Goal: Check status: Check status

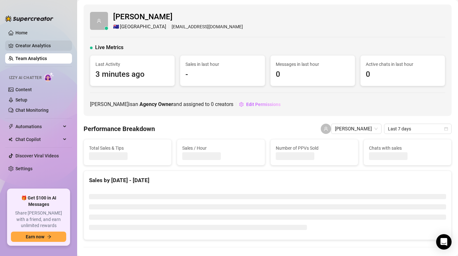
click at [50, 44] on link "Creator Analytics" at bounding box center [40, 46] width 51 height 10
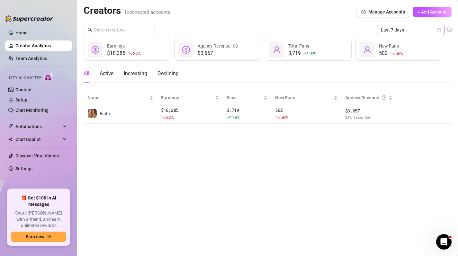
click at [439, 29] on icon "calendar" at bounding box center [440, 30] width 4 height 4
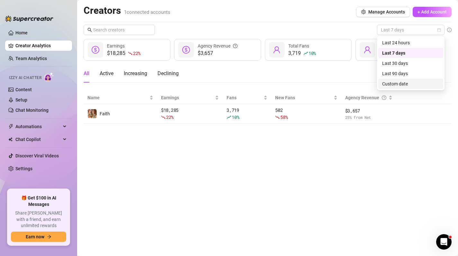
click at [412, 86] on div "Custom date" at bounding box center [410, 83] width 57 height 7
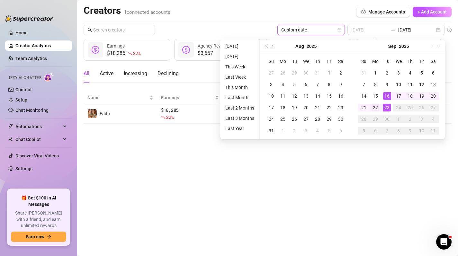
type input "[DATE]"
click at [377, 109] on div "22" at bounding box center [376, 108] width 8 height 8
click at [387, 109] on div "23" at bounding box center [387, 108] width 8 height 8
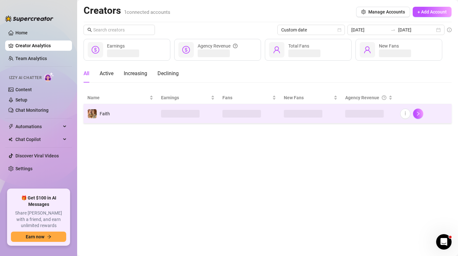
click at [332, 107] on td at bounding box center [310, 113] width 61 height 19
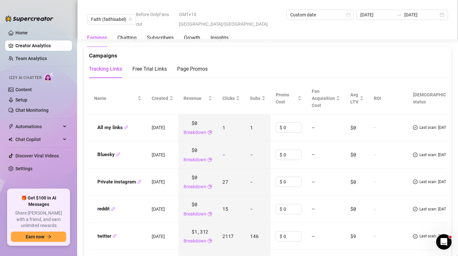
scroll to position [698, 0]
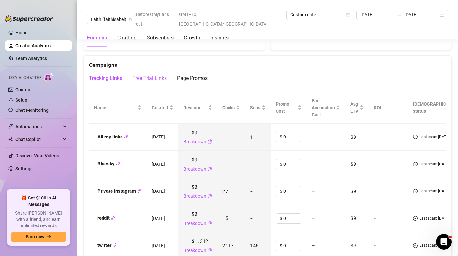
click at [162, 80] on div "Free Trial Links" at bounding box center [149, 79] width 34 height 8
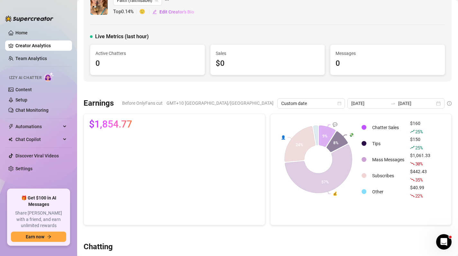
scroll to position [8, 0]
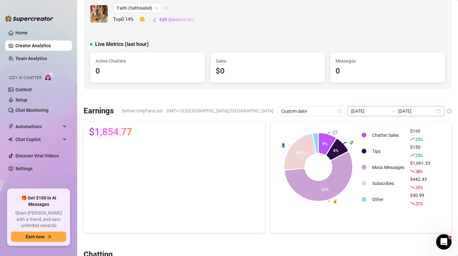
click at [438, 112] on div "[DATE] [DATE]" at bounding box center [396, 111] width 97 height 10
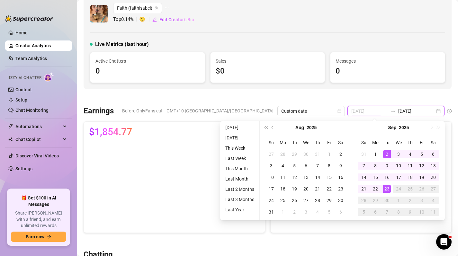
type input "[DATE]"
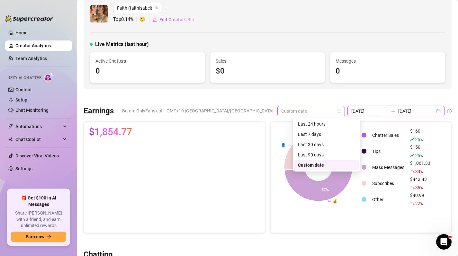
click at [341, 108] on span "Custom date" at bounding box center [311, 111] width 60 height 10
click at [325, 144] on div "Last 30 days" at bounding box center [326, 144] width 57 height 7
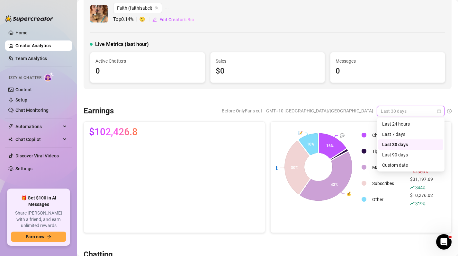
click at [420, 111] on span "Last 30 days" at bounding box center [411, 111] width 60 height 10
click at [405, 155] on div "Last 90 days" at bounding box center [410, 154] width 57 height 7
